Goal: Find specific page/section: Find specific page/section

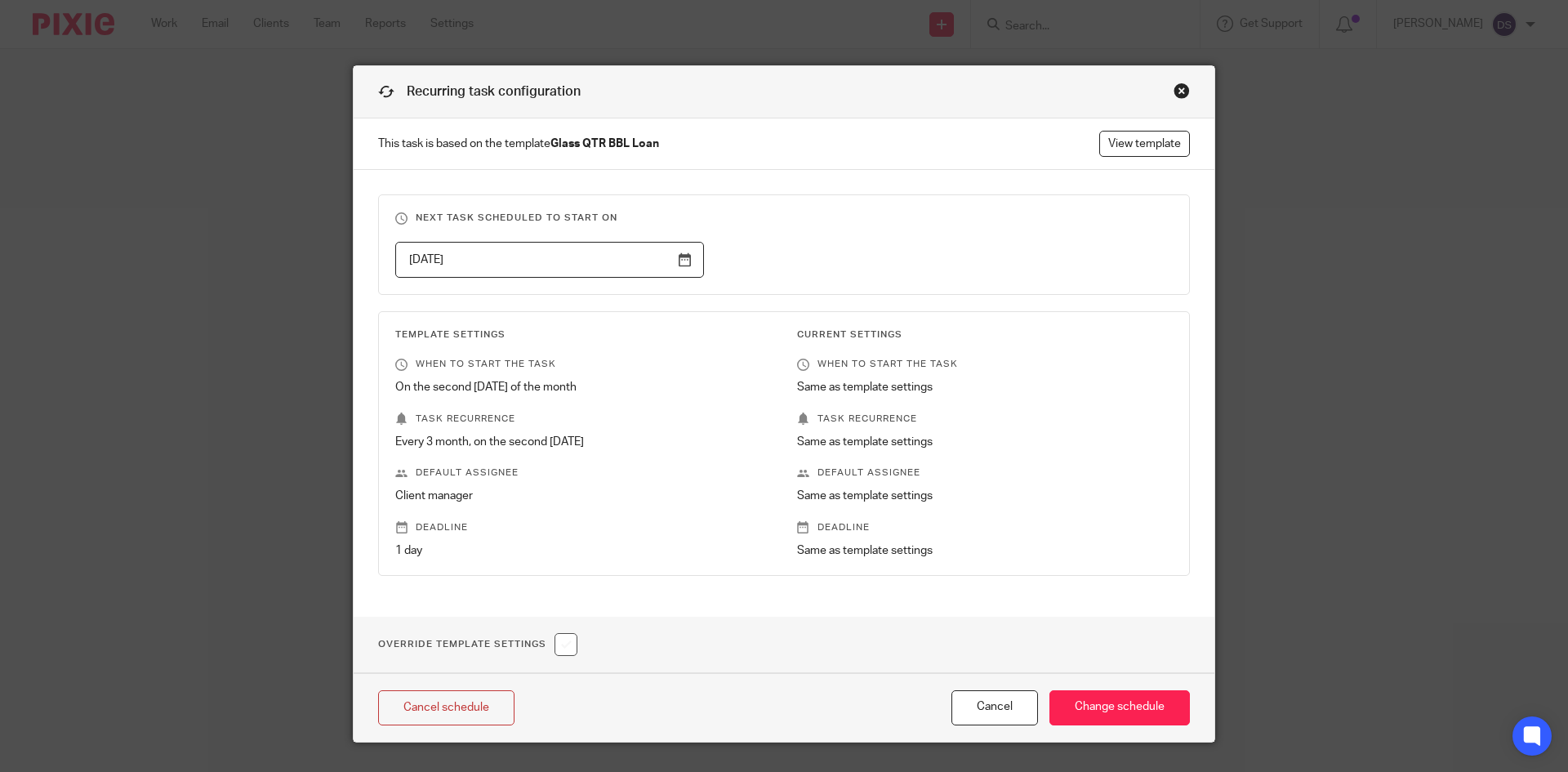
click at [1177, 90] on div "Close this dialog window" at bounding box center [1181, 90] width 16 height 16
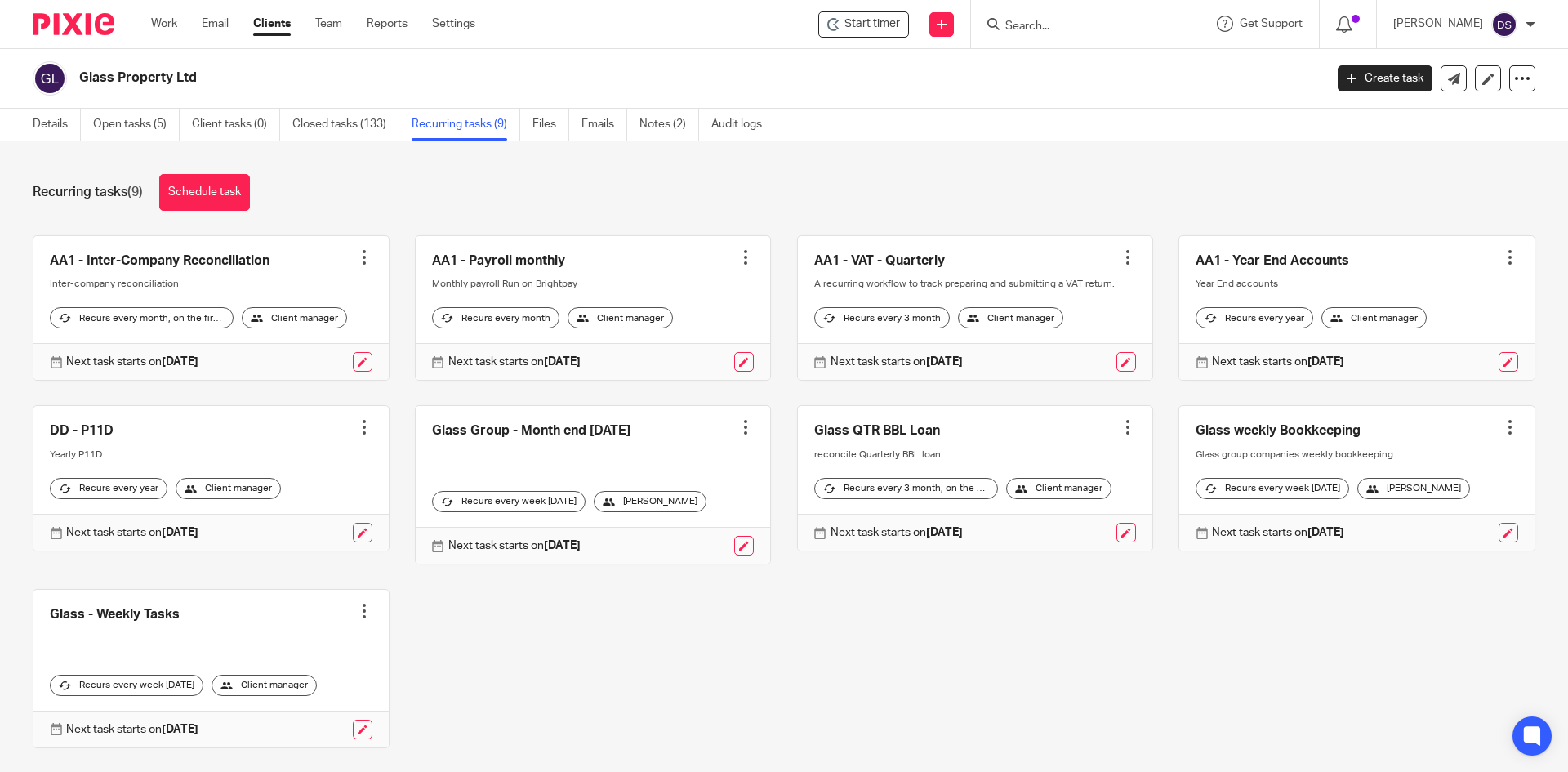
click at [1044, 27] on input "Search" at bounding box center [1077, 27] width 147 height 15
click at [1088, 32] on input "Search" at bounding box center [1077, 27] width 147 height 15
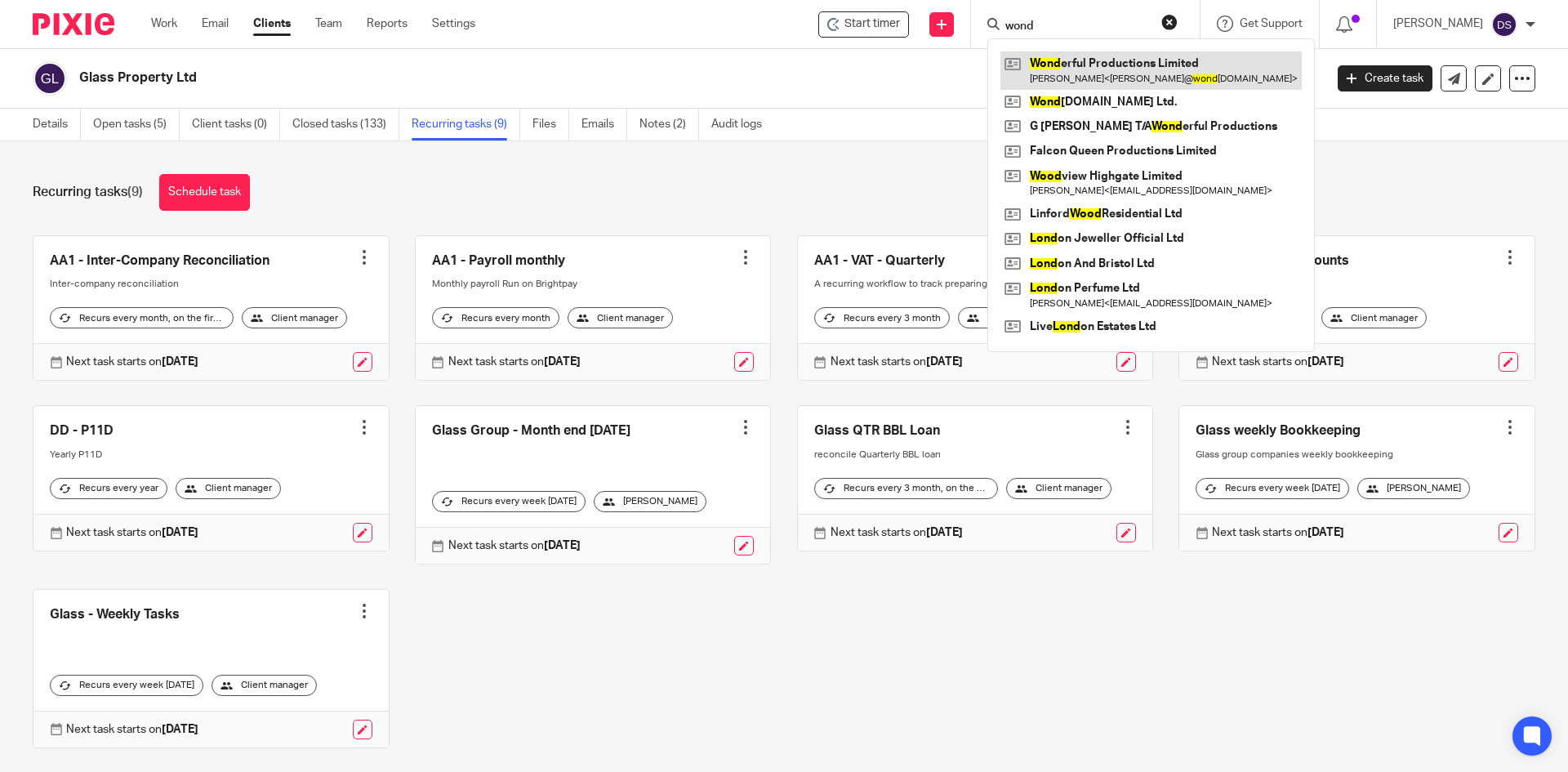
type input "wond"
click at [1107, 66] on link at bounding box center [1151, 70] width 302 height 38
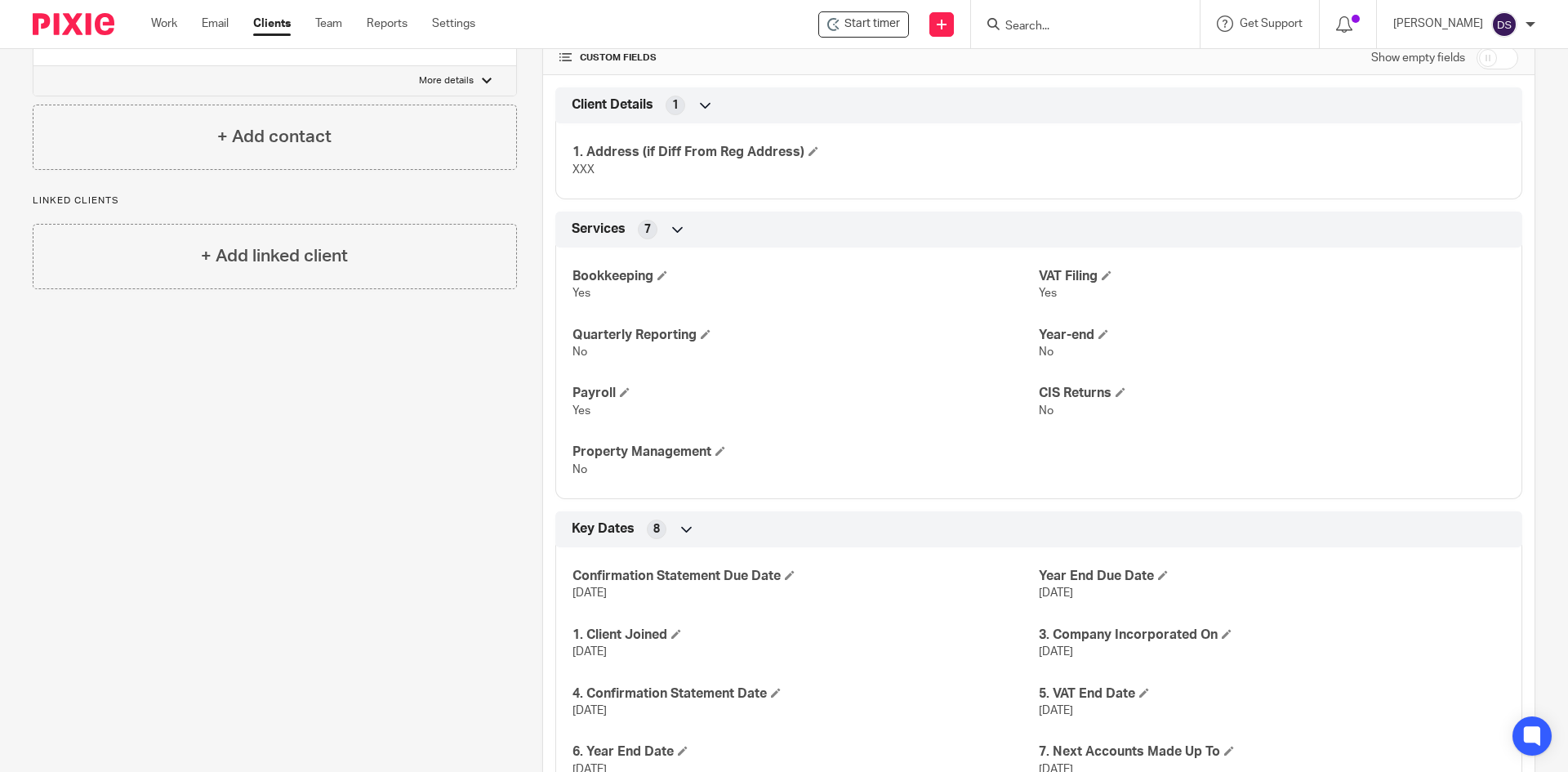
scroll to position [351, 0]
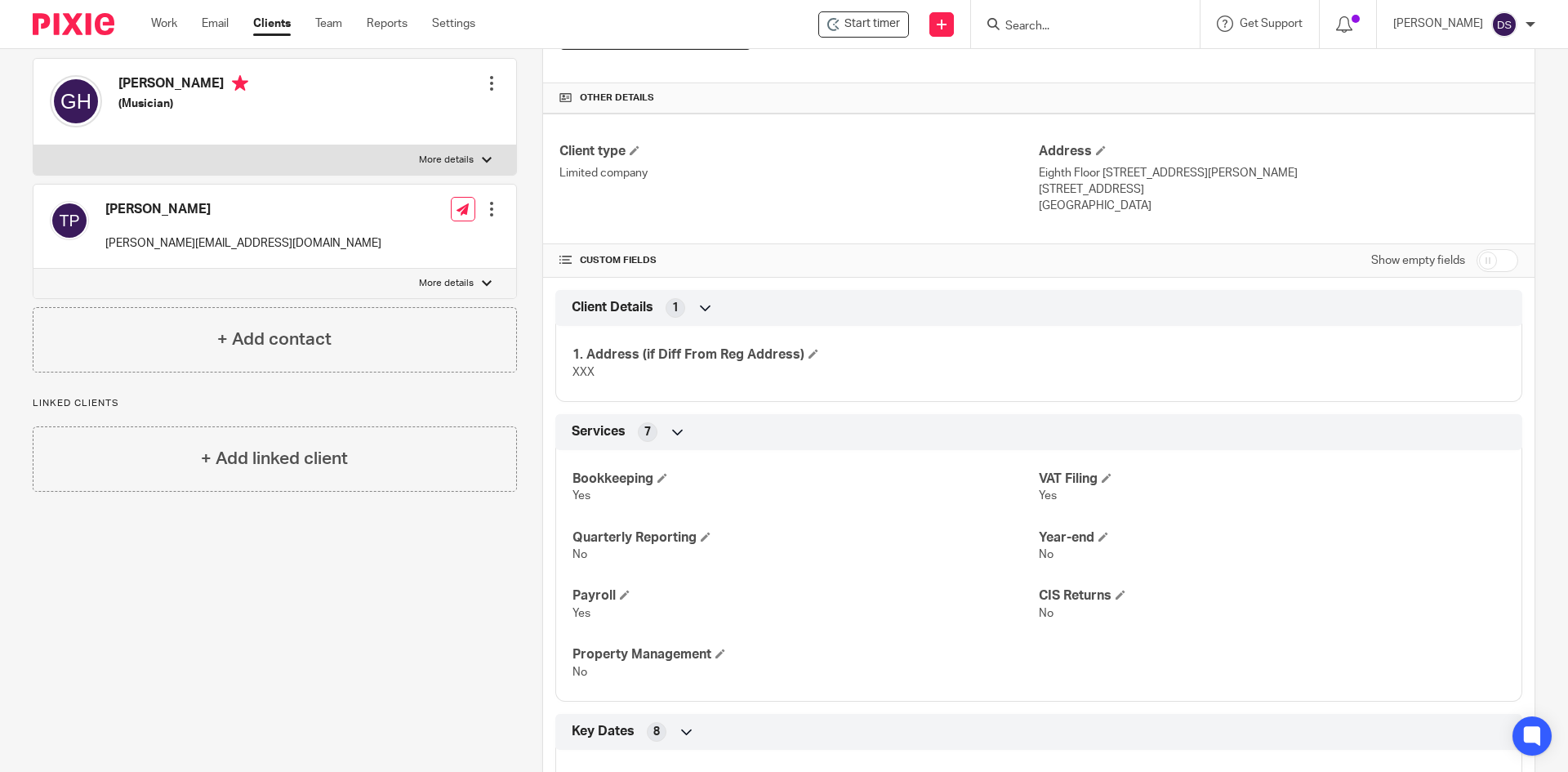
click at [1055, 26] on input "Search" at bounding box center [1077, 27] width 147 height 15
type input "premier"
click button "submit" at bounding box center [0, 0] width 0 height 0
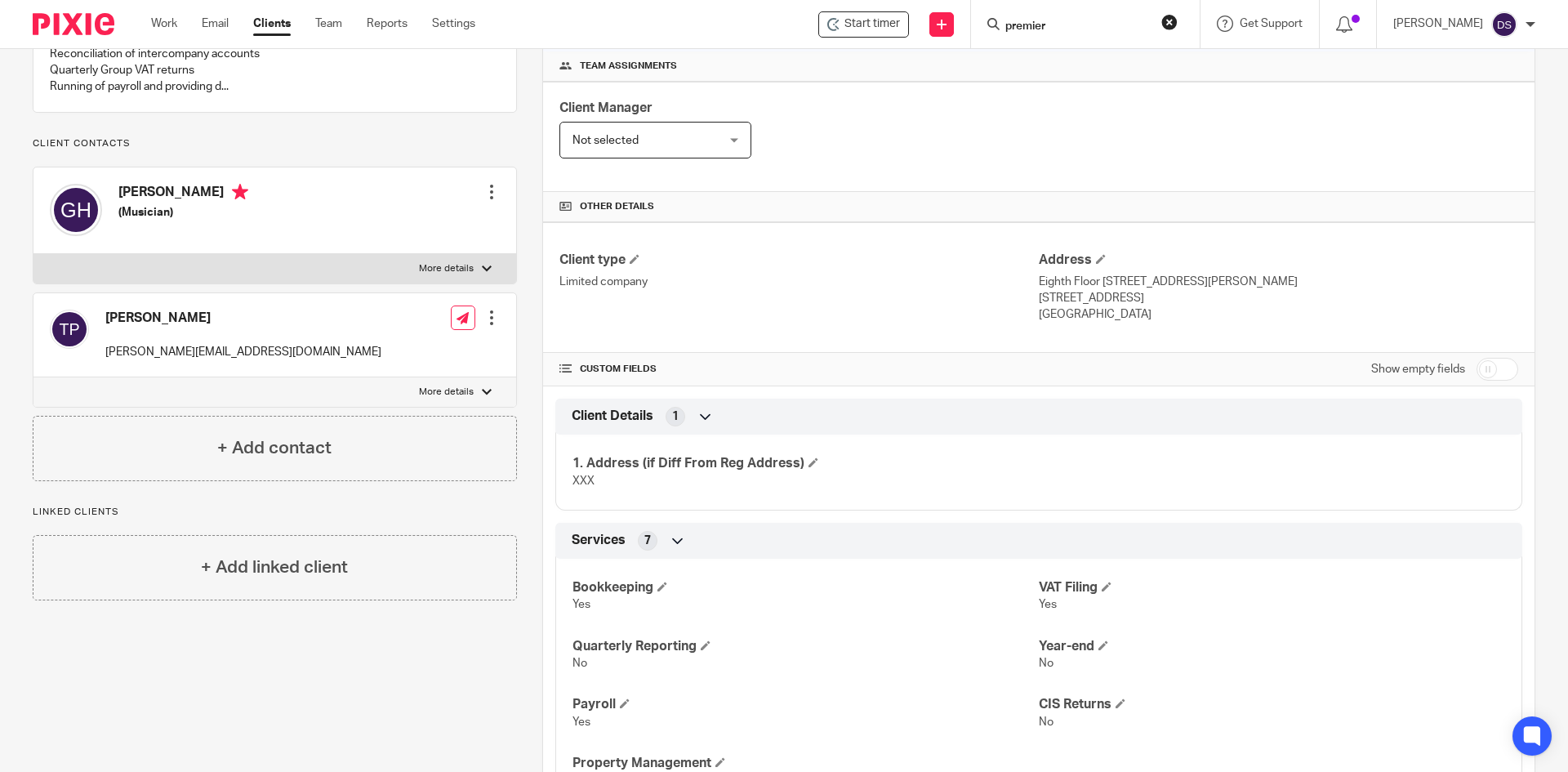
scroll to position [0, 0]
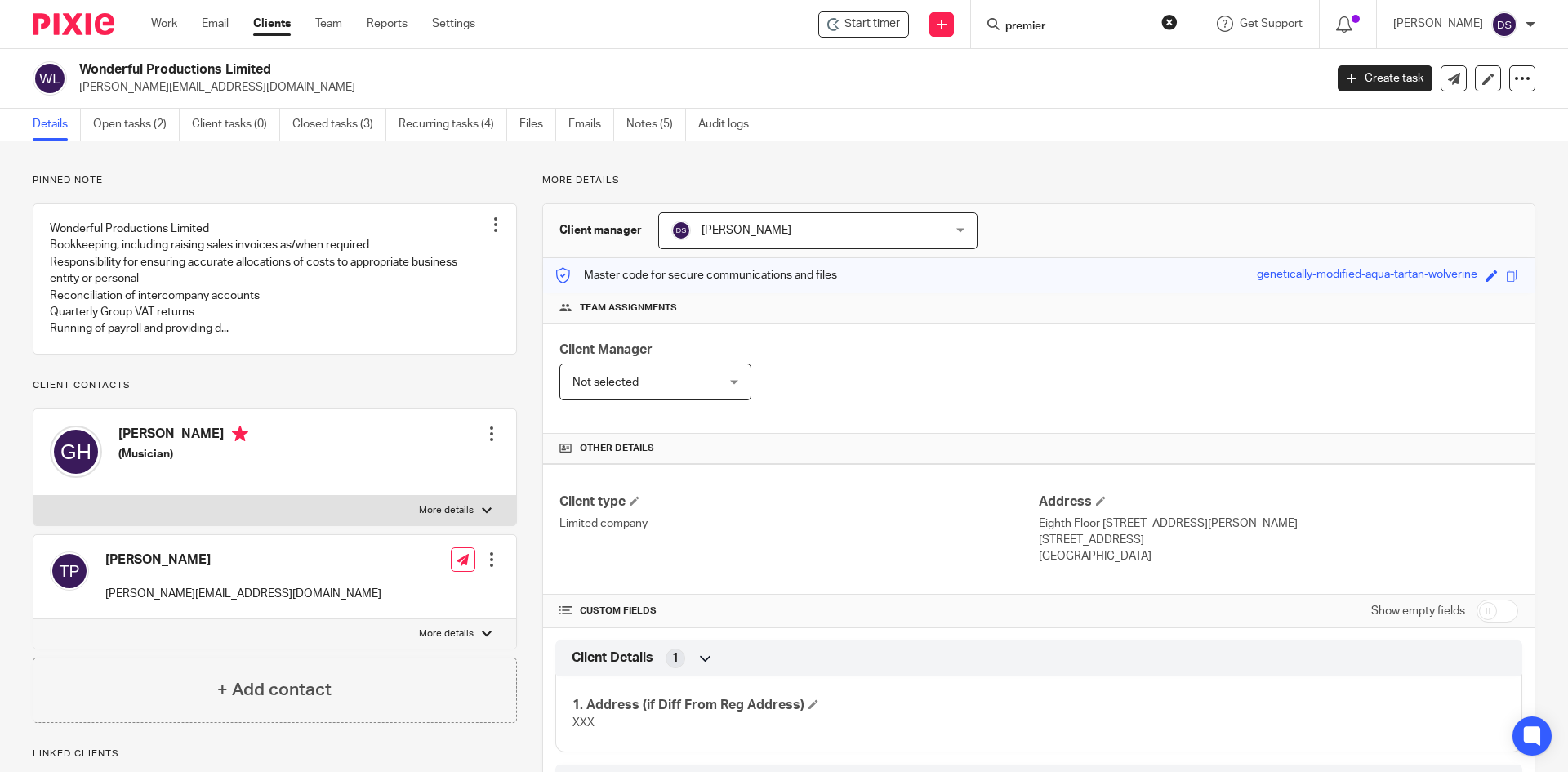
click at [1094, 33] on input "premier" at bounding box center [1077, 27] width 147 height 15
click button "submit" at bounding box center [0, 0] width 0 height 0
click at [1080, 63] on link at bounding box center [1102, 63] width 202 height 25
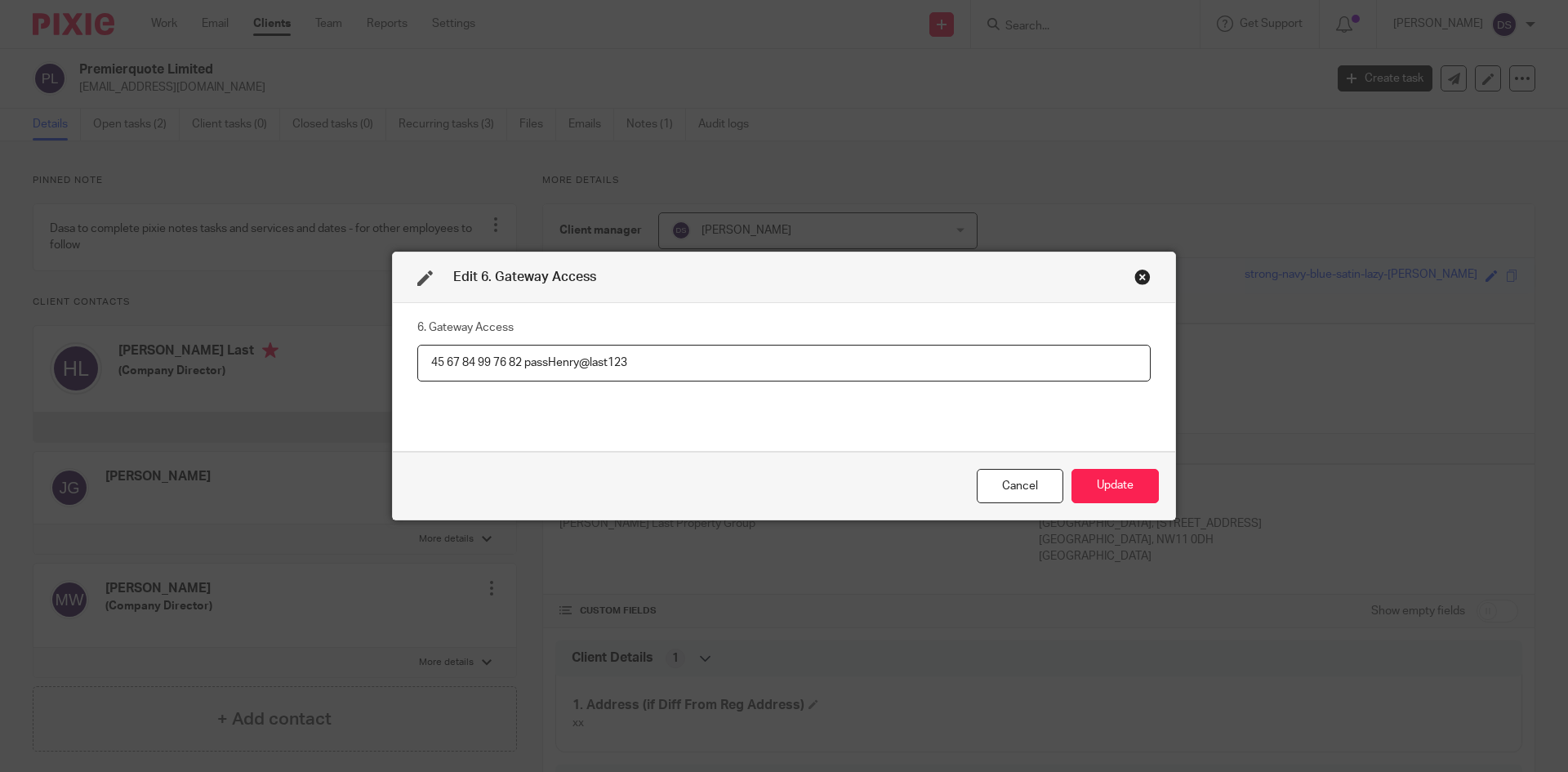
scroll to position [1008, 0]
drag, startPoint x: 420, startPoint y: 357, endPoint x: 515, endPoint y: 356, distance: 95.0
click at [515, 356] on input "45 67 84 99 76 82 passHenry@last123" at bounding box center [784, 363] width 733 height 37
drag, startPoint x: 603, startPoint y: 364, endPoint x: 549, endPoint y: 363, distance: 54.0
click at [549, 363] on input "45 67 84 99 76 82 passHenry@last123" at bounding box center [784, 363] width 733 height 37
